Goal: Transaction & Acquisition: Subscribe to service/newsletter

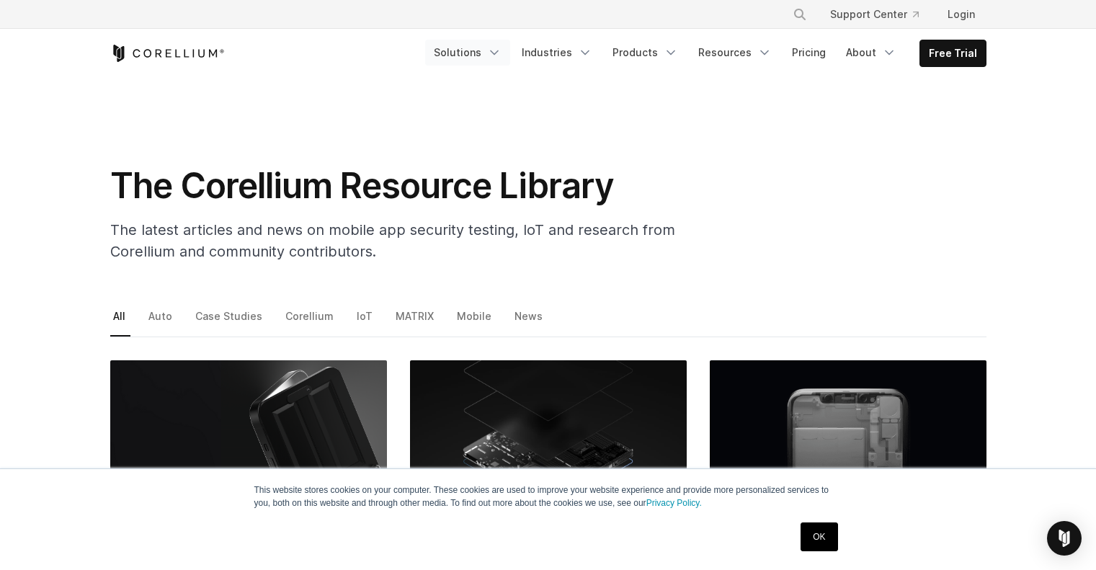
click at [484, 45] on link "Solutions" at bounding box center [467, 53] width 85 height 26
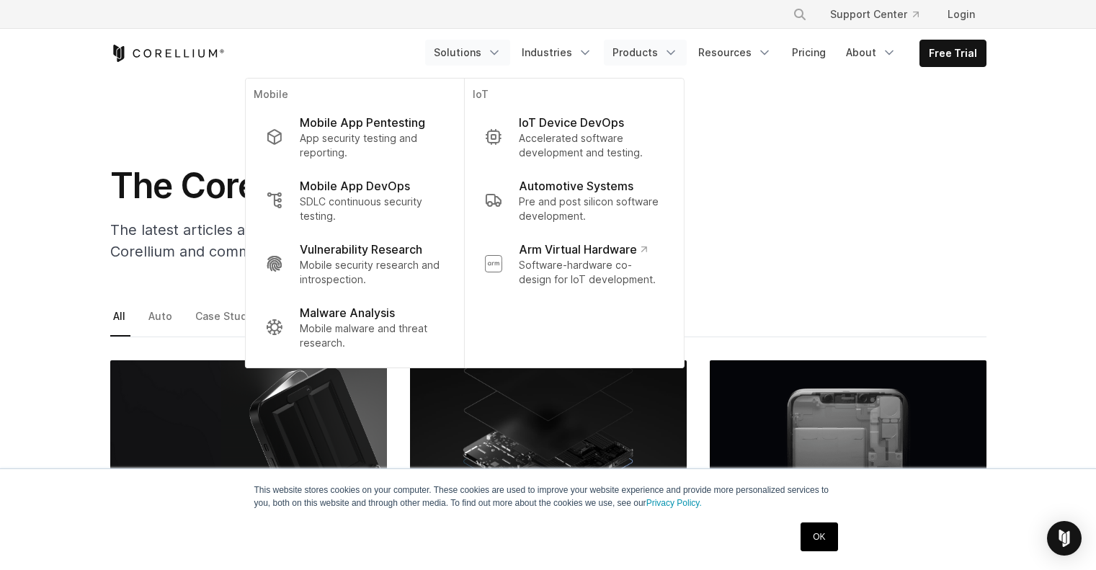
click at [670, 54] on link "Products" at bounding box center [645, 53] width 83 height 26
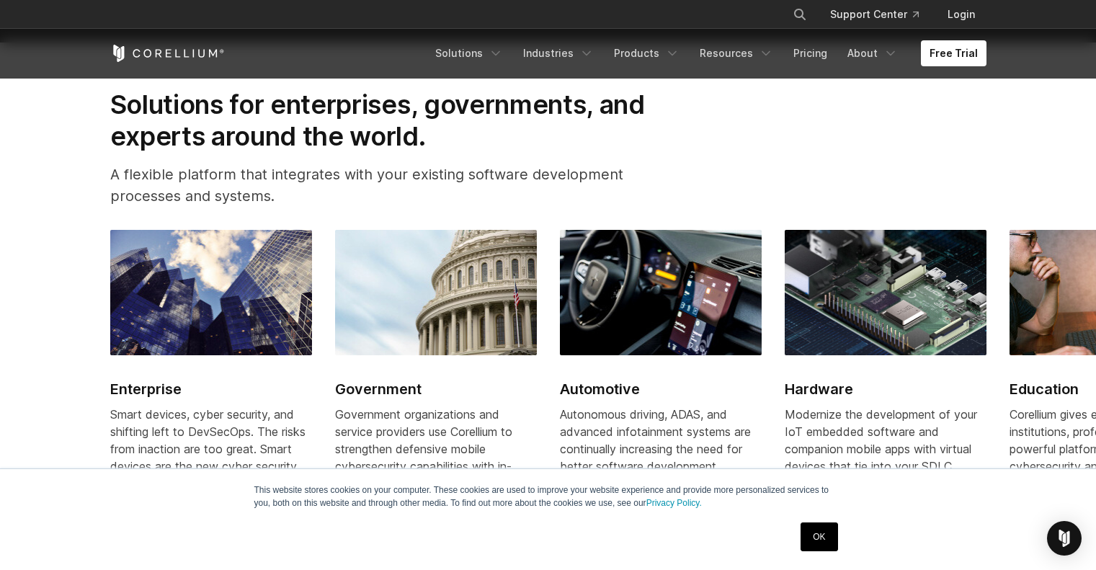
scroll to position [1632, 0]
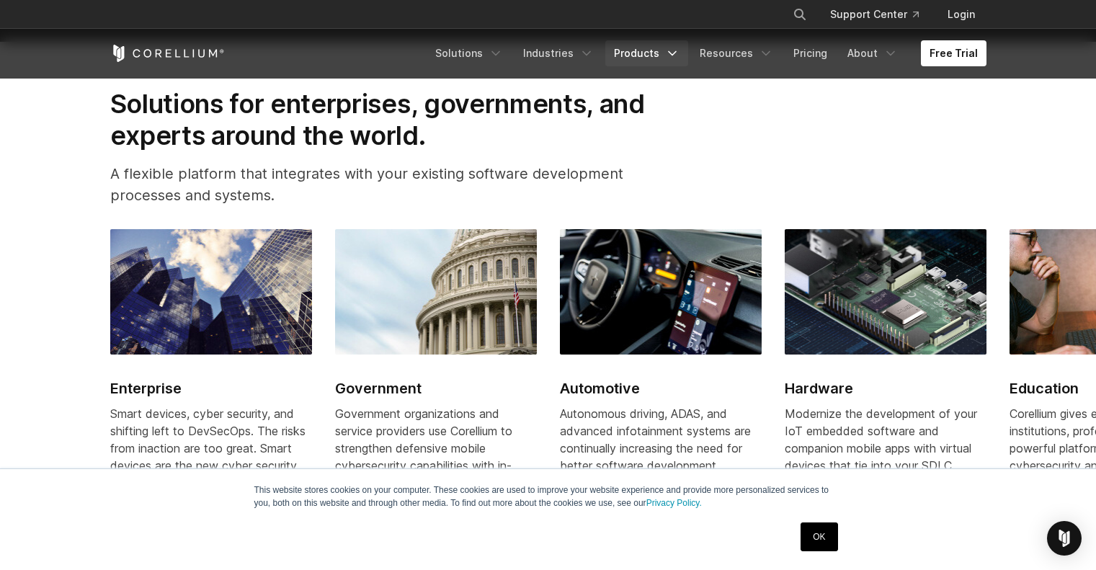
click at [670, 54] on link "Products" at bounding box center [646, 53] width 83 height 26
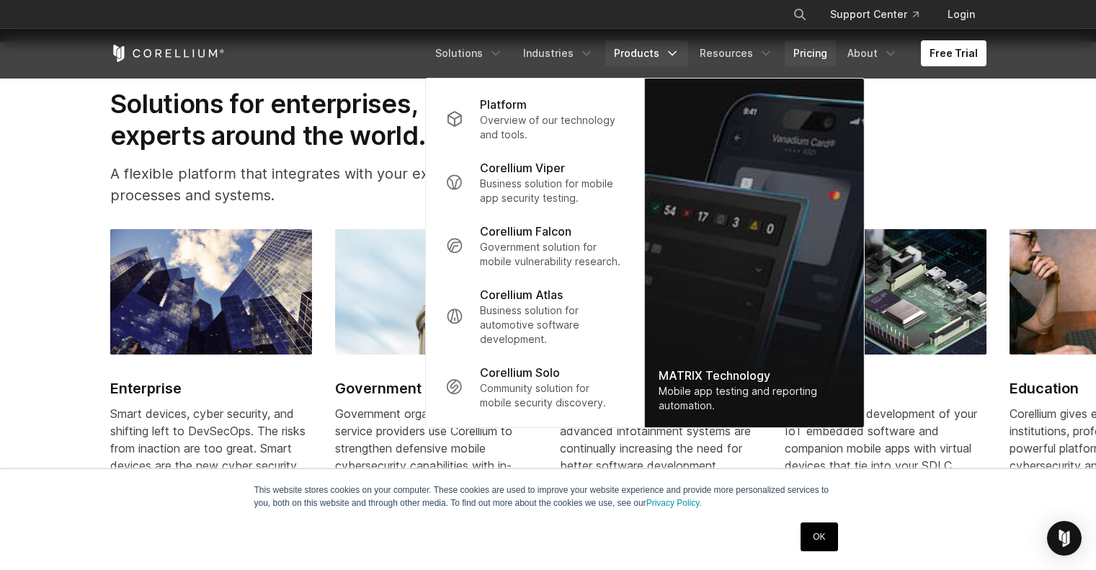
click at [812, 55] on link "Pricing" at bounding box center [810, 53] width 51 height 26
